Goal: Task Accomplishment & Management: Use online tool/utility

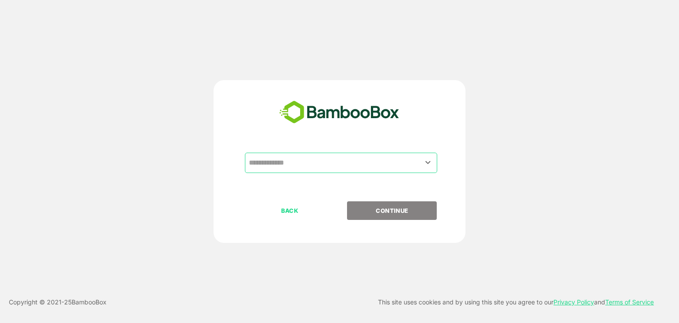
click at [344, 165] on input "text" at bounding box center [341, 162] width 189 height 17
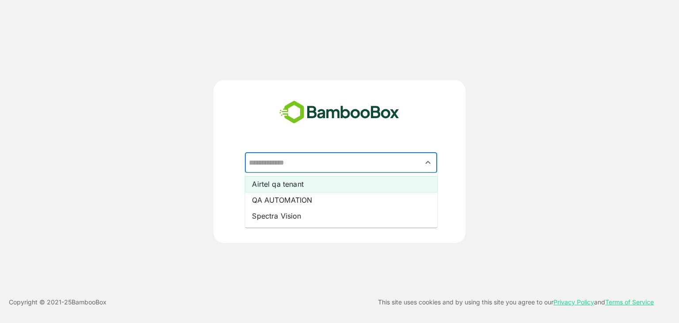
click at [315, 186] on li "Airtel qa tenant" at bounding box center [341, 184] width 192 height 16
type input "**********"
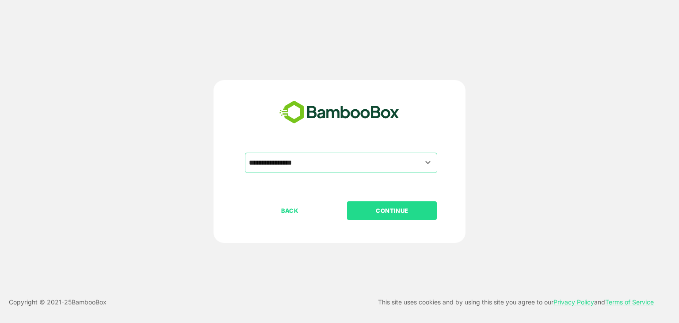
click at [387, 207] on p "CONTINUE" at bounding box center [392, 211] width 88 height 10
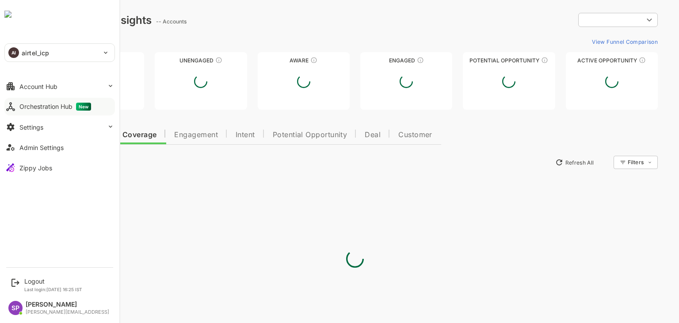
type input "**********"
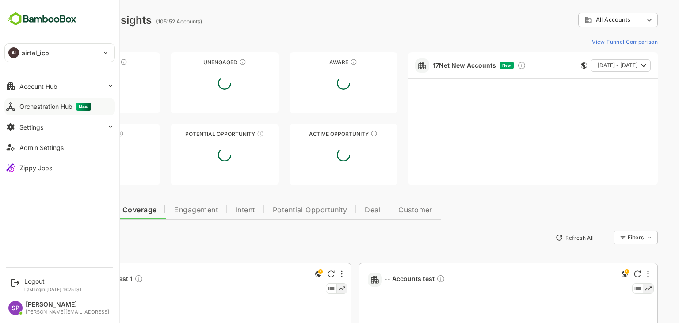
click at [69, 106] on div "Orchestration Hub New" at bounding box center [55, 107] width 72 height 8
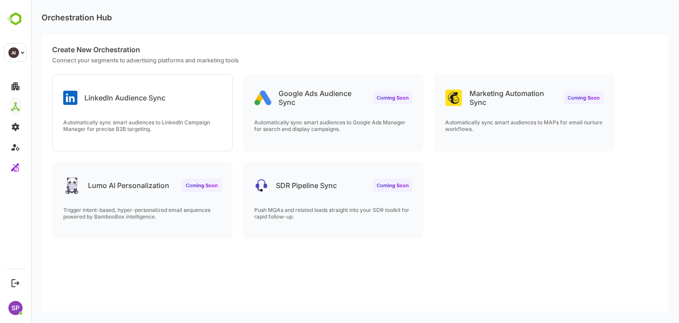
click at [107, 94] on p "LinkedIn Audience Sync" at bounding box center [124, 97] width 81 height 9
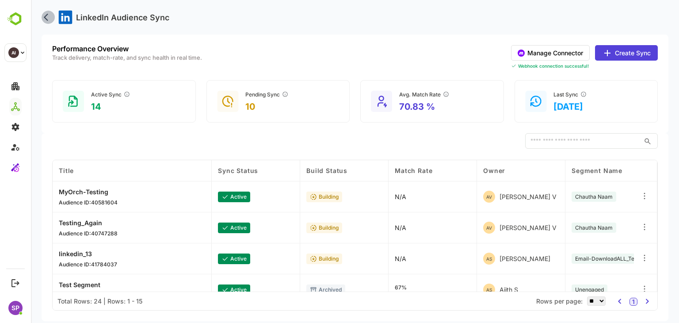
click at [50, 18] on icon "back" at bounding box center [48, 17] width 9 height 9
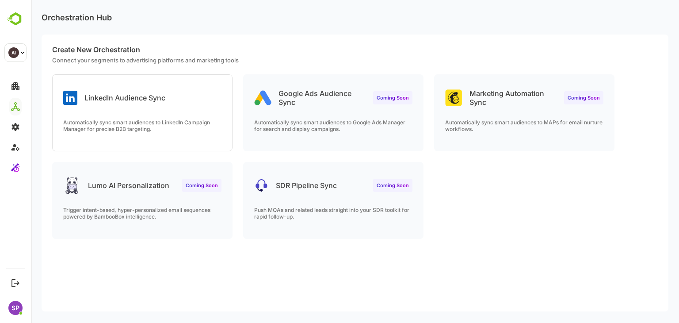
click at [391, 119] on p "Automatically sync smart audiences to Google Ads Manager for search and display…" at bounding box center [333, 125] width 158 height 13
click at [578, 106] on div "Marketing Automation Sync Coming Soon Automatically sync smart audiences to MAP…" at bounding box center [525, 113] width 180 height 76
click at [142, 142] on div "Automatically sync smart audiences to LinkedIn Campaign Manager for precise B2B…" at bounding box center [143, 135] width 180 height 32
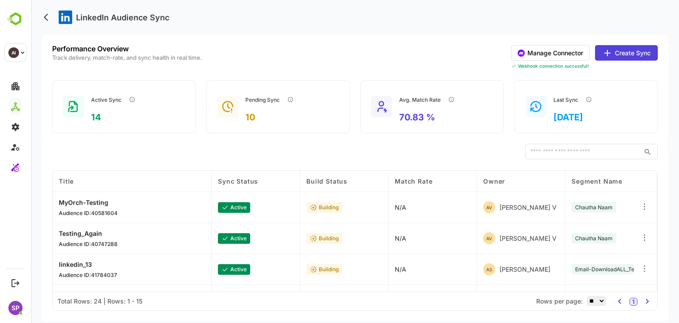
click at [625, 55] on button "Create Sync" at bounding box center [626, 52] width 63 height 15
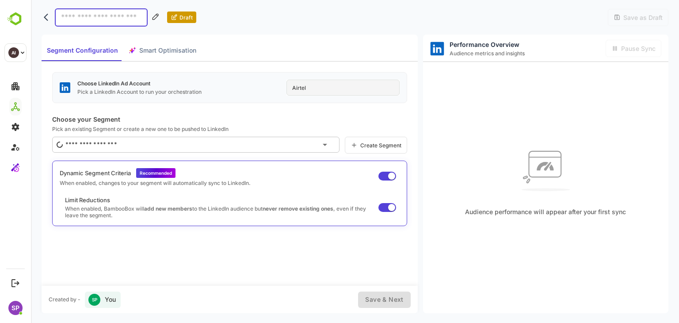
click at [152, 54] on div "Segment Configuration Smart Optimisation" at bounding box center [122, 50] width 160 height 21
